Goal: Information Seeking & Learning: Learn about a topic

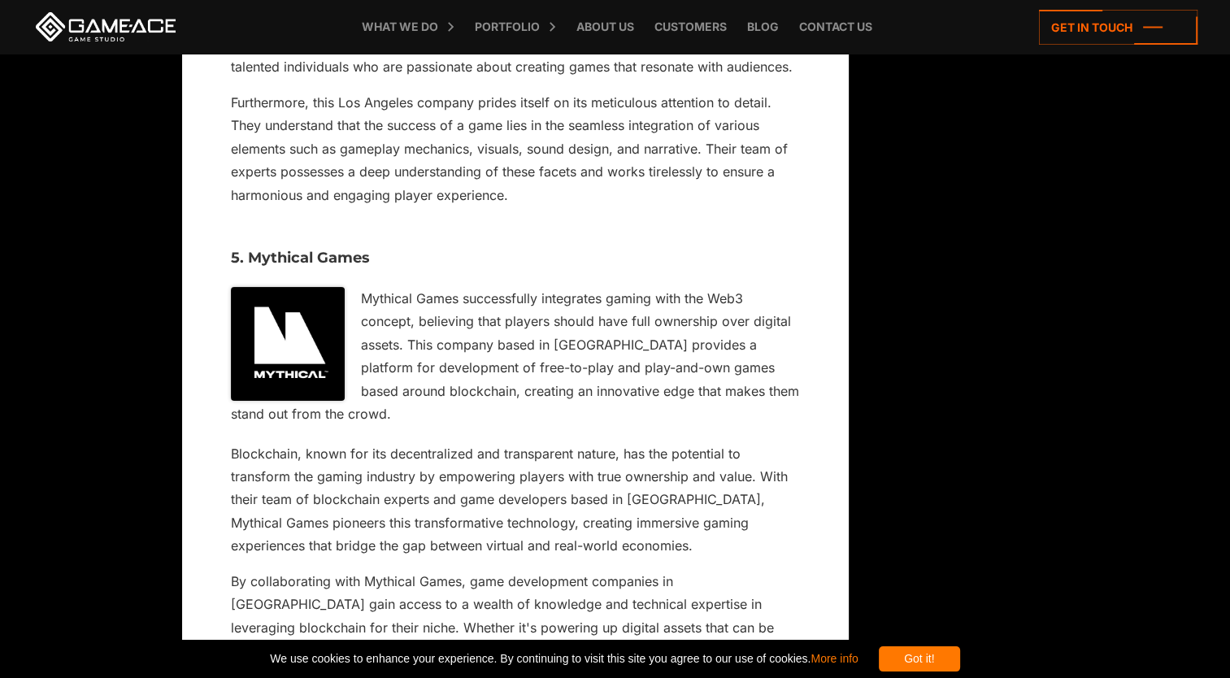
scroll to position [6422, 0]
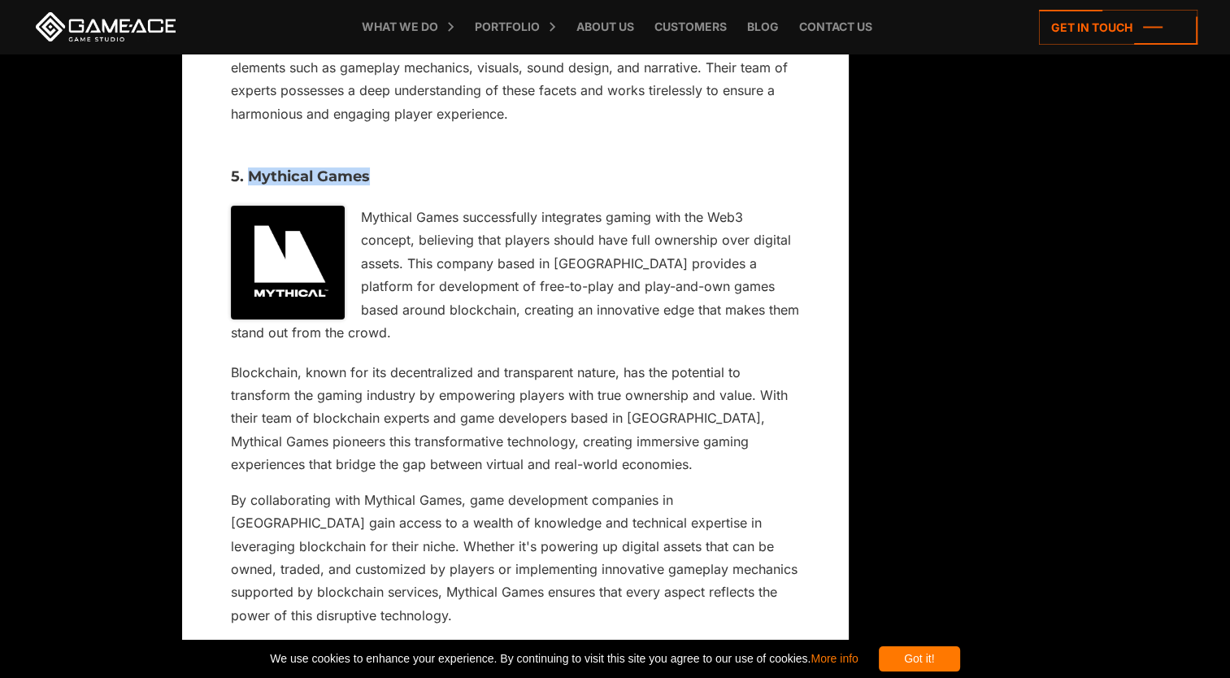
drag, startPoint x: 380, startPoint y: 105, endPoint x: 247, endPoint y: 110, distance: 132.6
click at [247, 169] on Games "5. Mythical Games" at bounding box center [515, 177] width 569 height 16
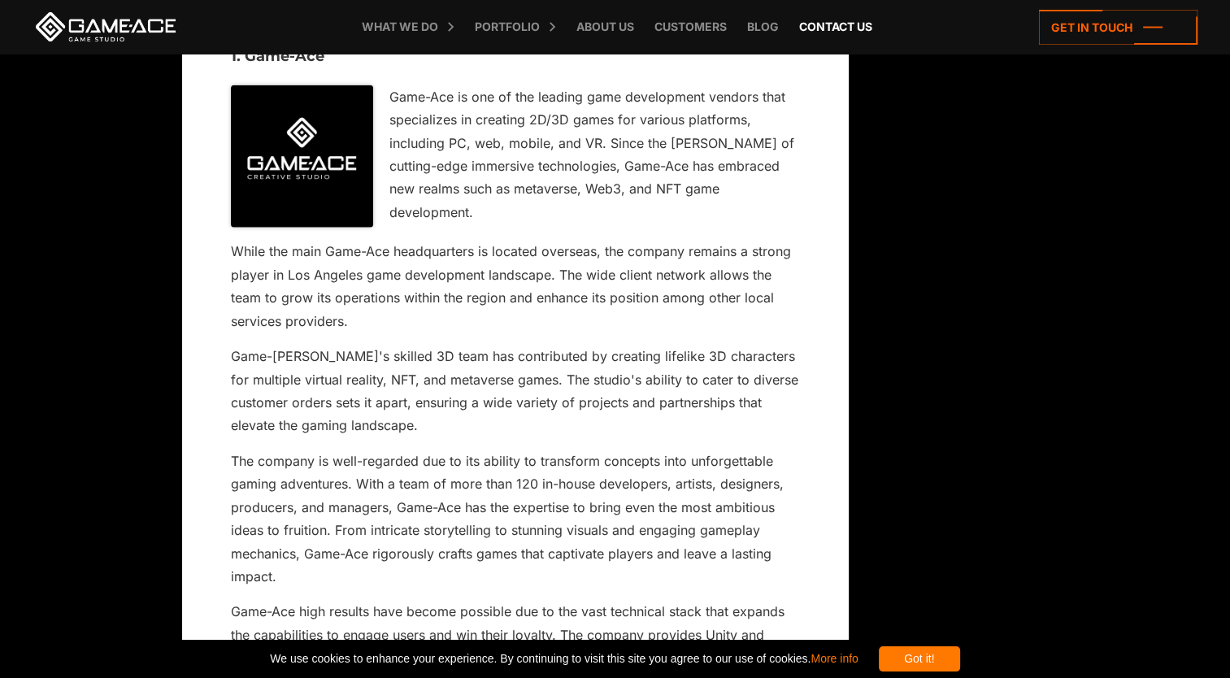
scroll to position [3886, 0]
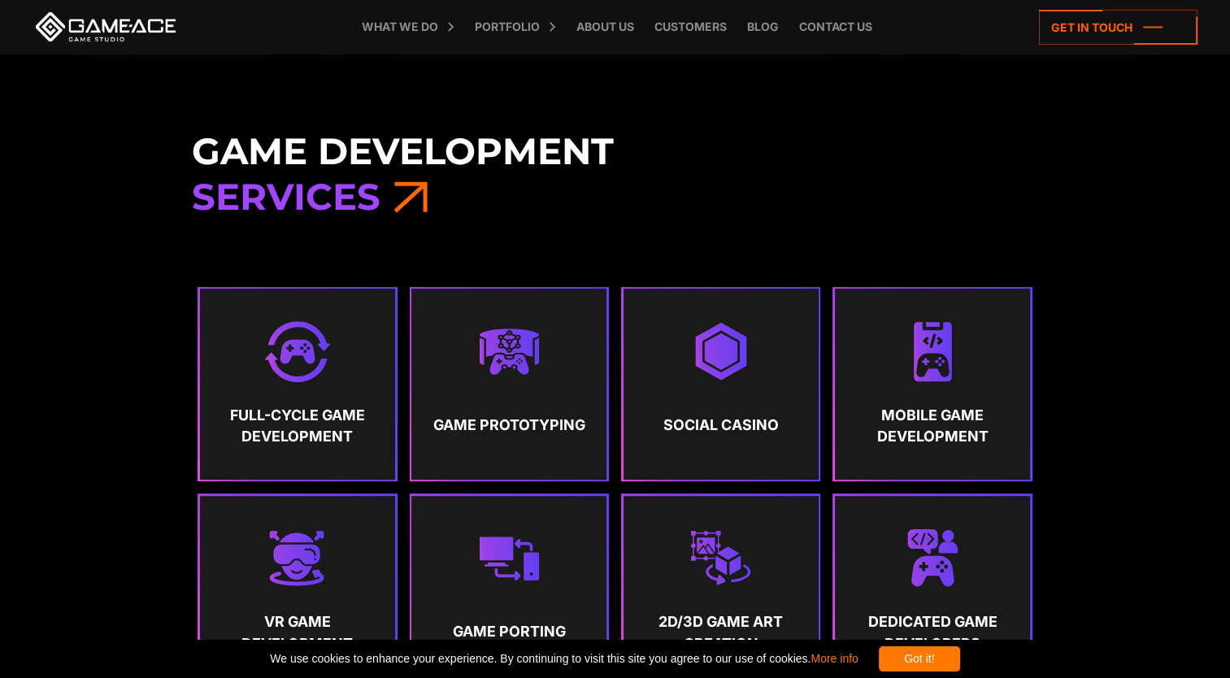
scroll to position [894, 0]
